Goal: Navigation & Orientation: Find specific page/section

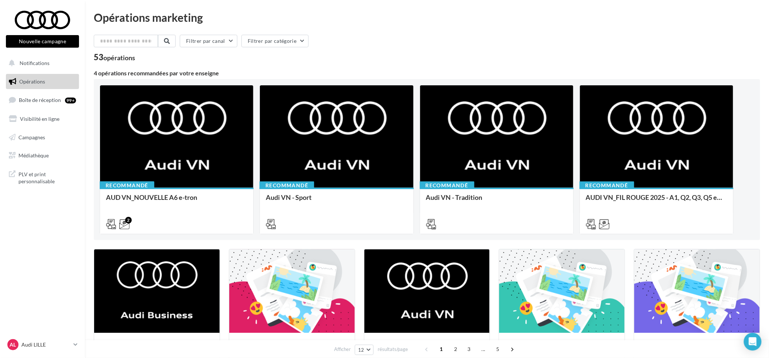
click at [390, 52] on div "Filtrer par canal Filtrer par catégorie 53 opérations" at bounding box center [427, 48] width 667 height 27
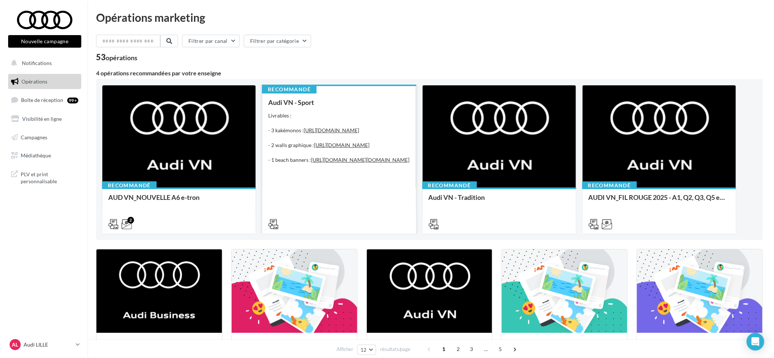
scroll to position [92, 0]
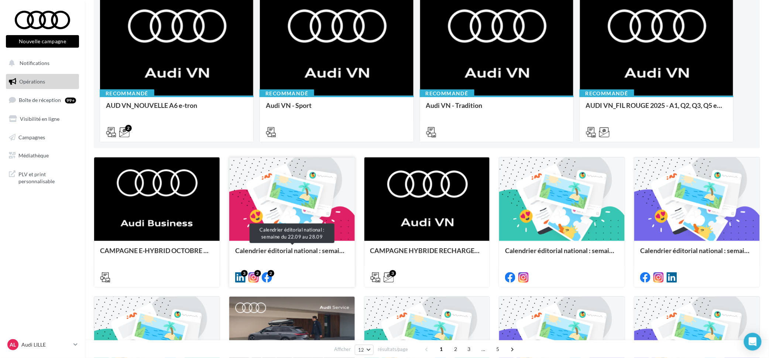
click at [311, 250] on div "Calendrier éditorial national : semaine du 22.09 au 28.09" at bounding box center [292, 254] width 114 height 15
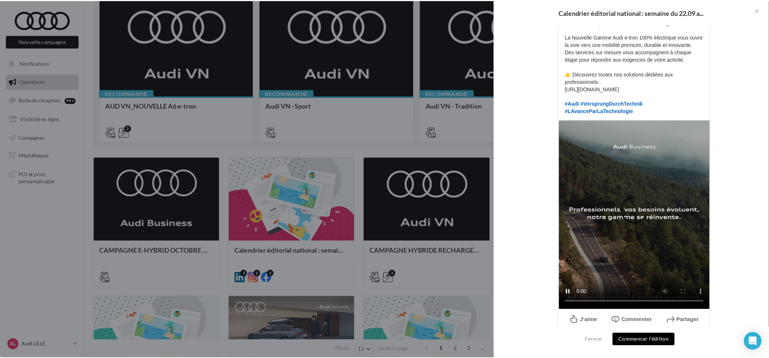
scroll to position [157, 0]
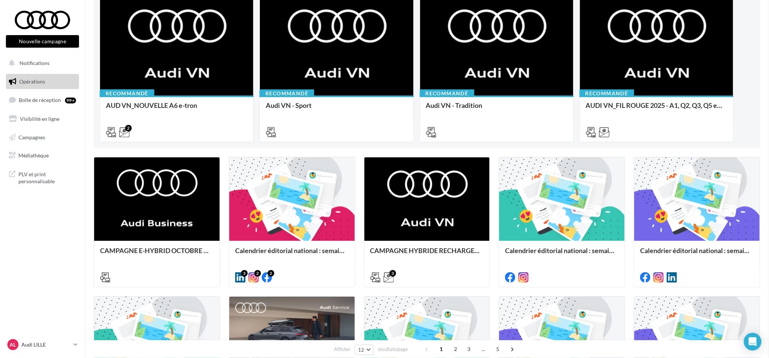
click at [73, 96] on div "99+" at bounding box center [70, 99] width 11 height 7
